Goal: Information Seeking & Learning: Learn about a topic

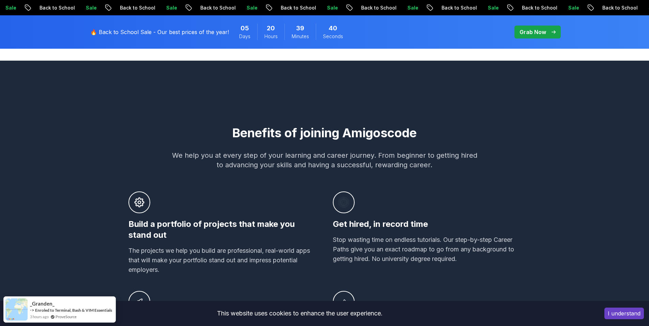
scroll to position [375, 0]
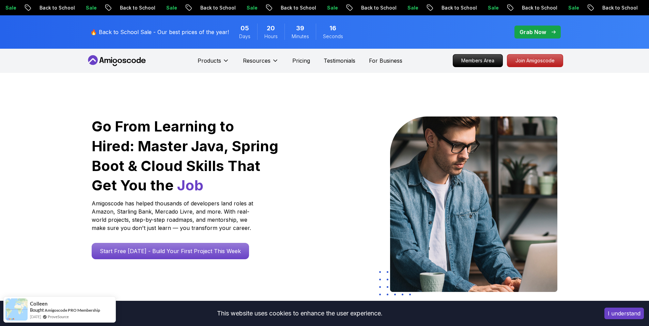
scroll to position [0, 0]
click at [302, 61] on p "Pricing" at bounding box center [301, 61] width 18 height 8
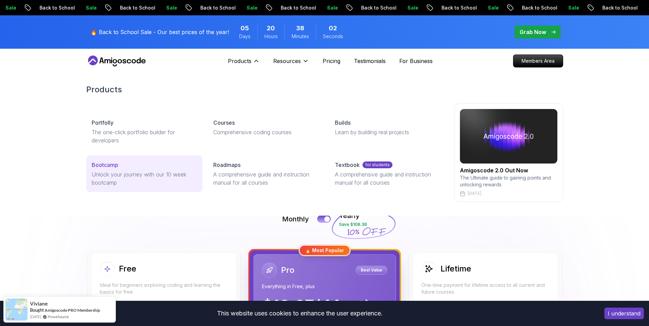
click at [141, 178] on p "Unlock your journey with our 10 week bootcamp" at bounding box center [144, 178] width 105 height 16
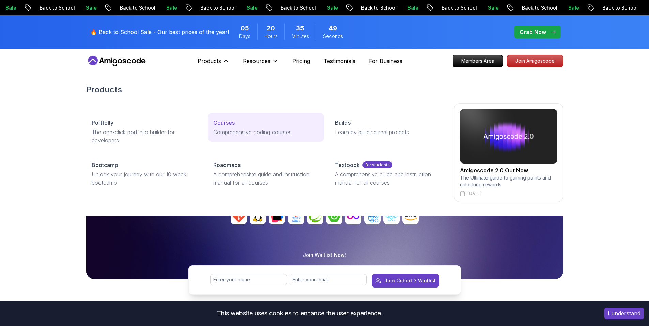
click at [234, 131] on p "Comprehensive coding courses" at bounding box center [265, 132] width 105 height 8
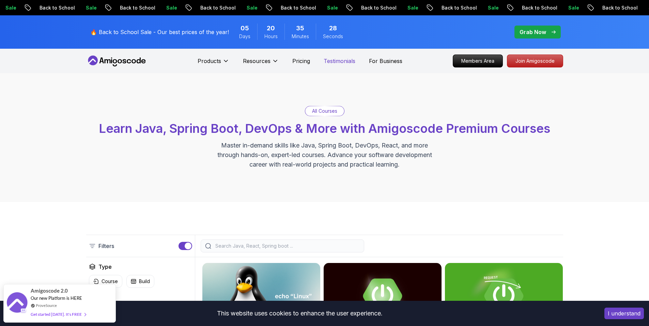
click at [334, 62] on p "Testimonials" at bounding box center [340, 61] width 32 height 8
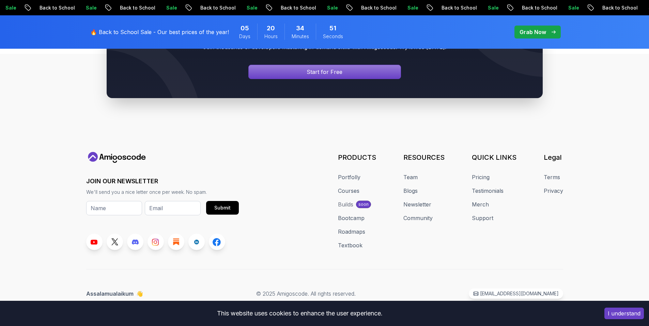
scroll to position [2034, 0]
